Goal: Communication & Community: Answer question/provide support

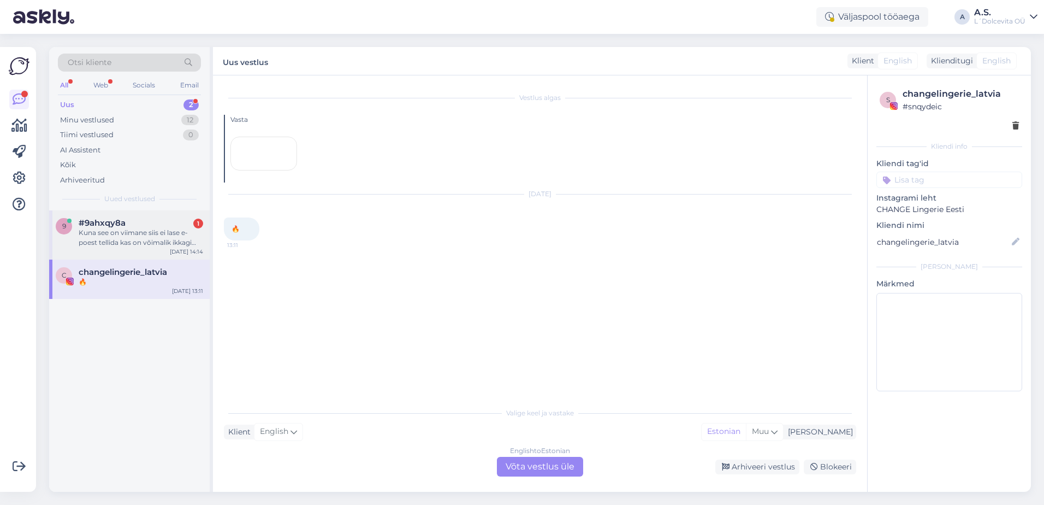
click at [105, 229] on div "Kuna see on viimane siis ei lase e-poest tellida kas on võimalik ikkagi kuidagi…" at bounding box center [141, 238] width 125 height 20
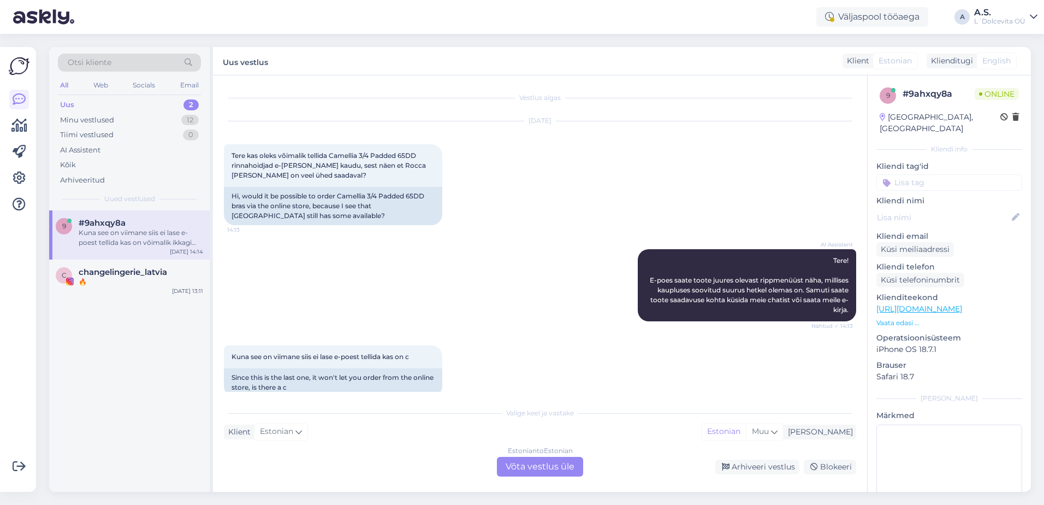
scroll to position [179, 0]
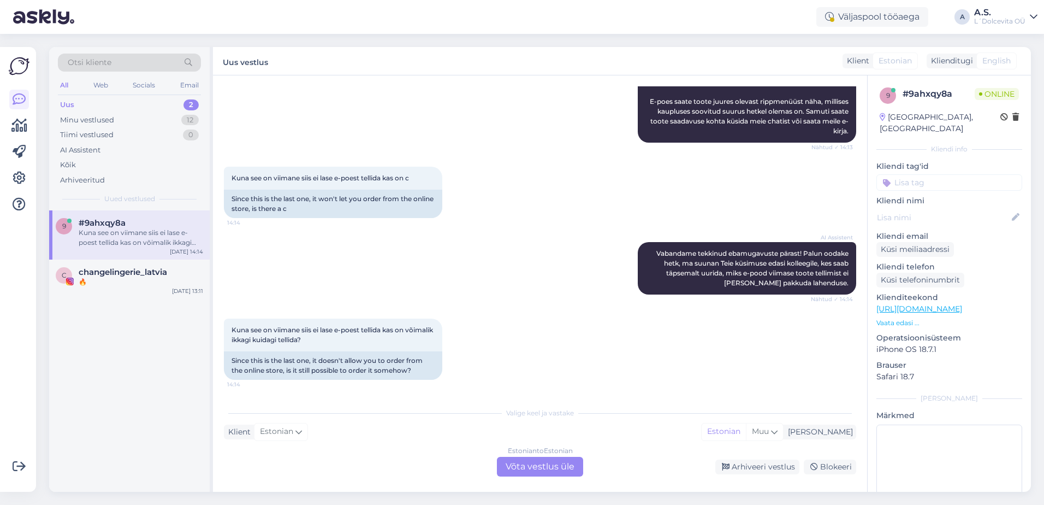
click at [552, 471] on div "Estonian to Estonian Võta vestlus üle" at bounding box center [540, 467] width 86 height 20
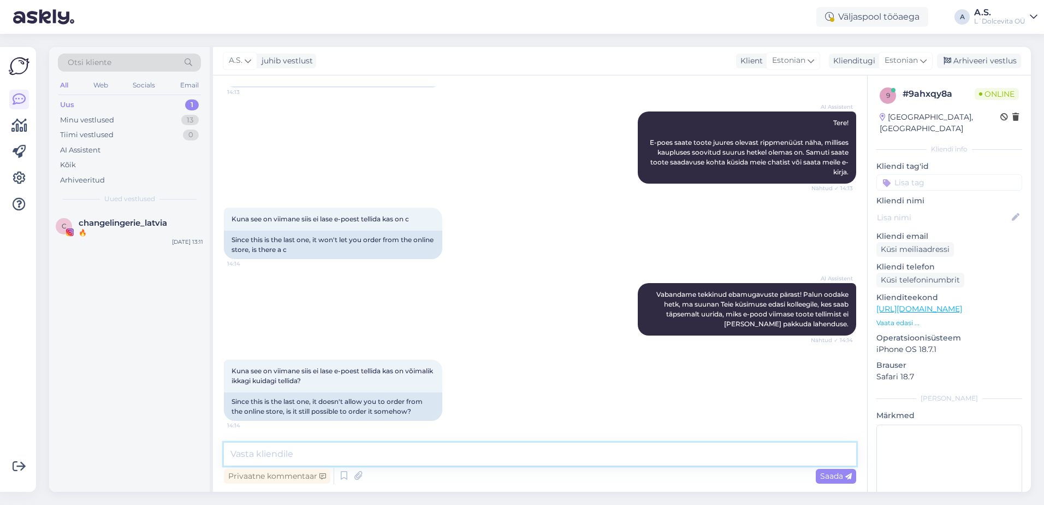
click at [268, 455] on textarea at bounding box center [540, 453] width 633 height 23
type textarea "T"
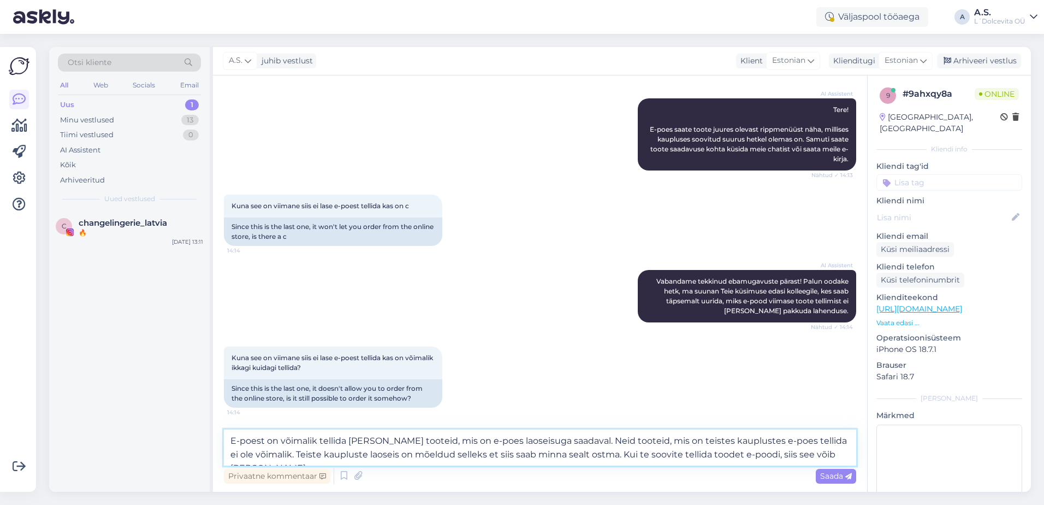
scroll to position [164, 0]
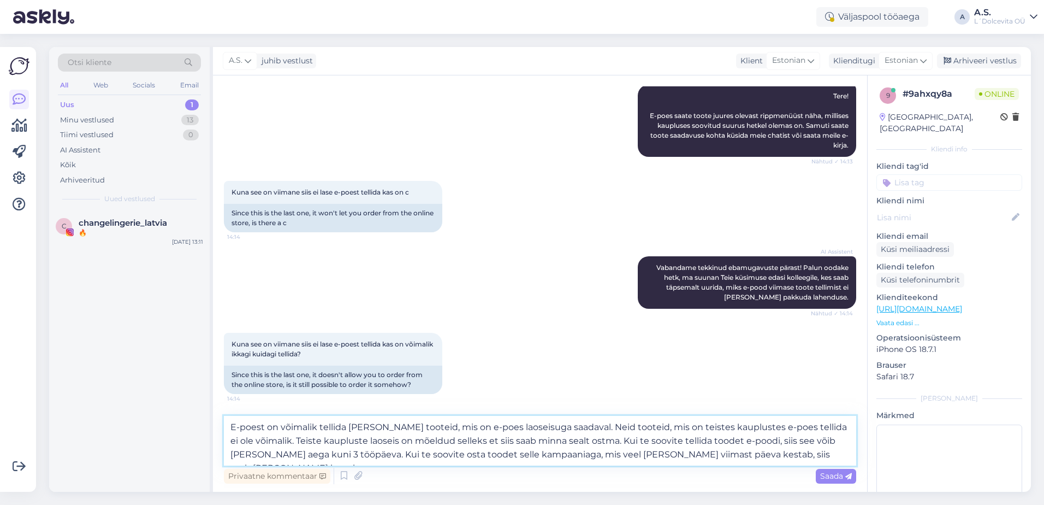
click at [759, 440] on textarea "E-poest on võimalik tellida [PERSON_NAME] tooteid, mis on e-poes laoseisuga saa…" at bounding box center [540, 441] width 633 height 50
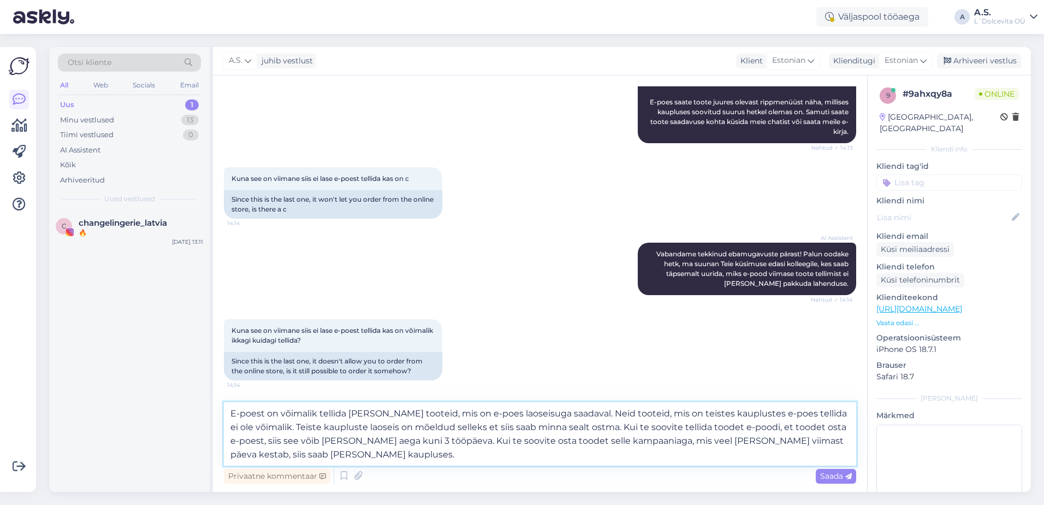
click at [377, 454] on textarea "E-poest on võimalik tellida [PERSON_NAME] tooteid, mis on e-poes laoseisuga saa…" at bounding box center [540, 433] width 633 height 63
type textarea "E-poest on võimalik tellida [PERSON_NAME] tooteid, mis on e-poes laoseisuga saa…"
click at [836, 476] on span "Saada" at bounding box center [836, 476] width 32 height 10
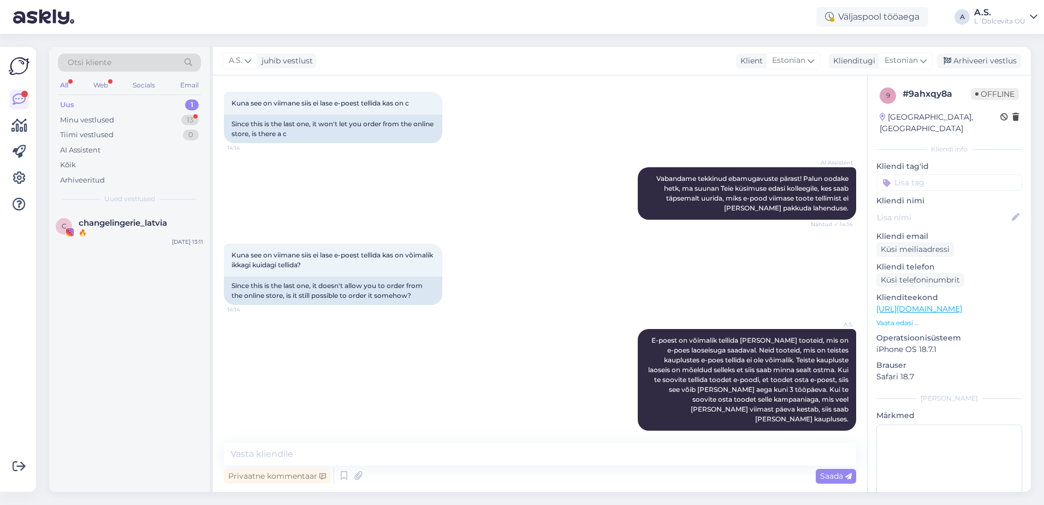
scroll to position [310, 0]
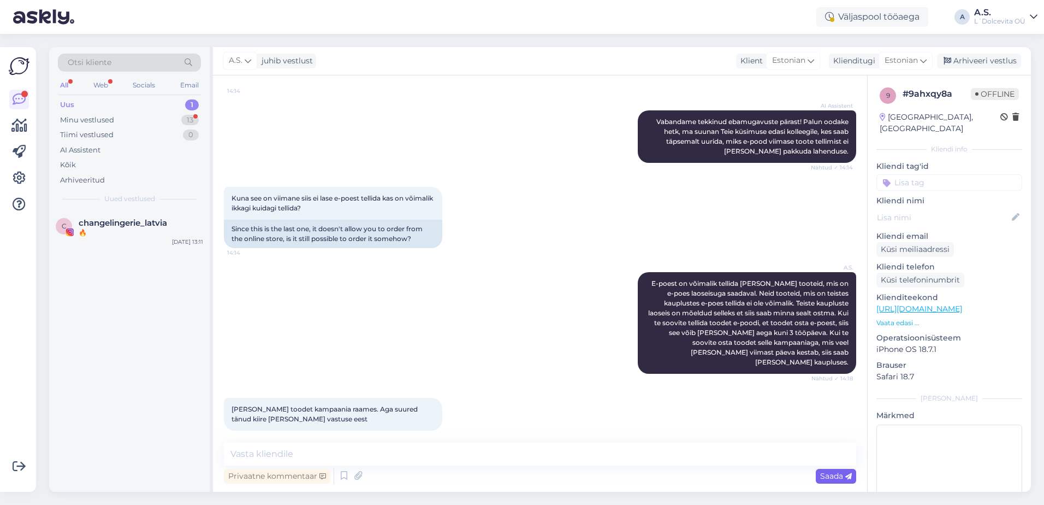
click at [828, 481] on div "Saada" at bounding box center [836, 476] width 40 height 15
click at [828, 478] on span "Saada" at bounding box center [836, 476] width 32 height 10
click at [671, 439] on div "Vestlus algas [DATE] Tere kas oleks võimalik tellida Camellia 3/4 Padded 65DD r…" at bounding box center [540, 283] width 654 height 416
click at [665, 454] on textarea at bounding box center [540, 453] width 633 height 23
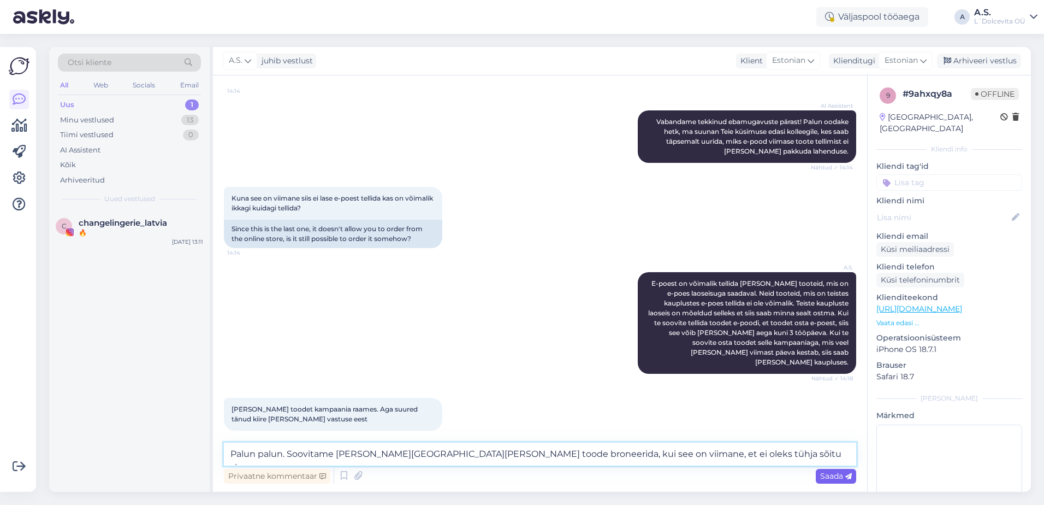
type textarea "Palun palun. Soovitame [PERSON_NAME][GEOGRAPHIC_DATA][PERSON_NAME] toode bronee…"
click at [820, 475] on span "Saada" at bounding box center [836, 476] width 32 height 10
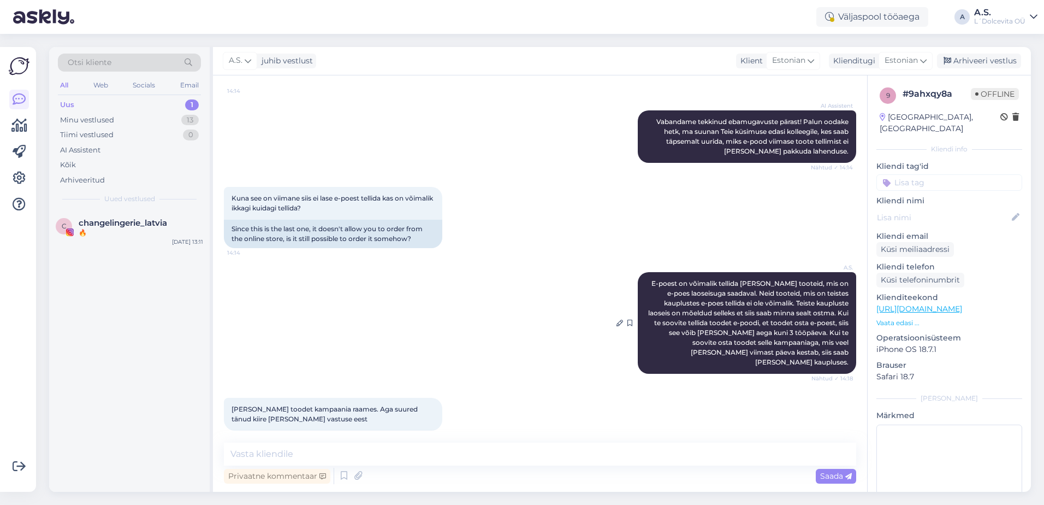
scroll to position [367, 0]
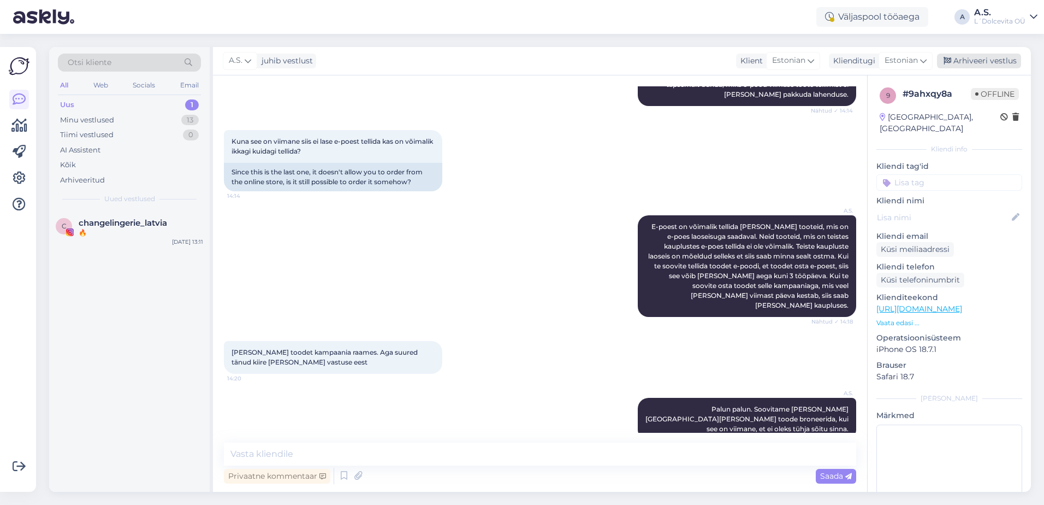
click at [969, 64] on div "Arhiveeri vestlus" at bounding box center [979, 61] width 84 height 15
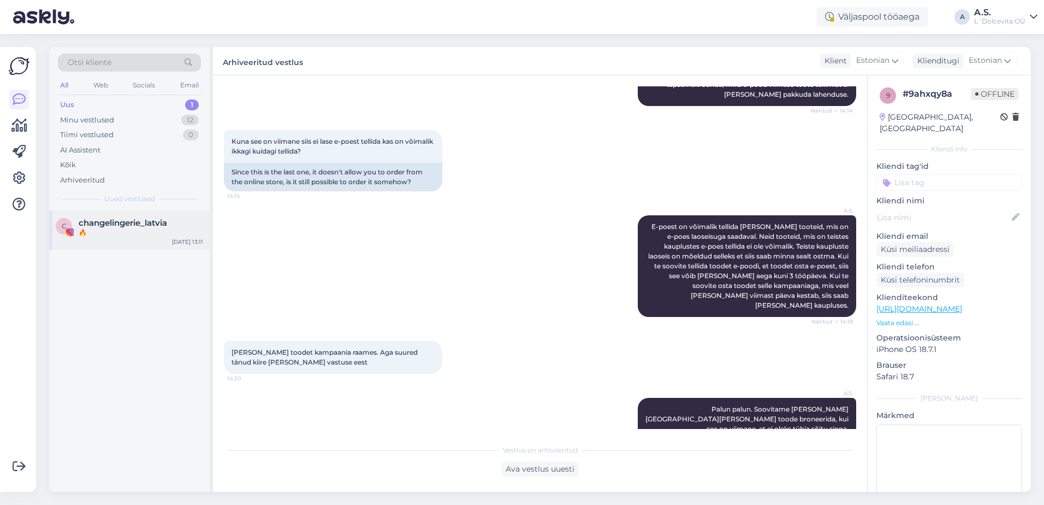
click at [114, 240] on div "c changelingerie_latvia 🔥 [DATE] 13:11" at bounding box center [129, 229] width 161 height 39
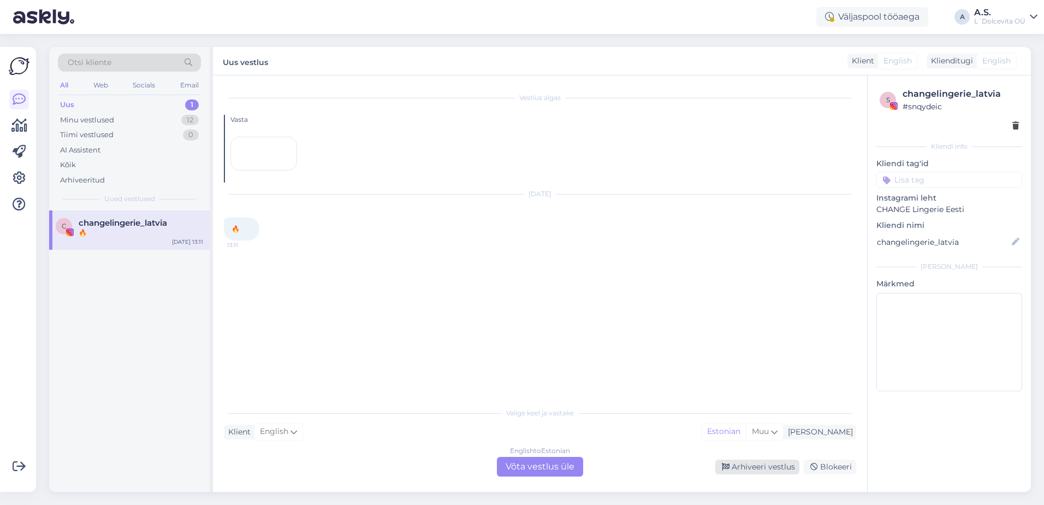
click at [737, 472] on div "Arhiveeri vestlus" at bounding box center [758, 466] width 84 height 15
